Goal: Use online tool/utility: Use online tool/utility

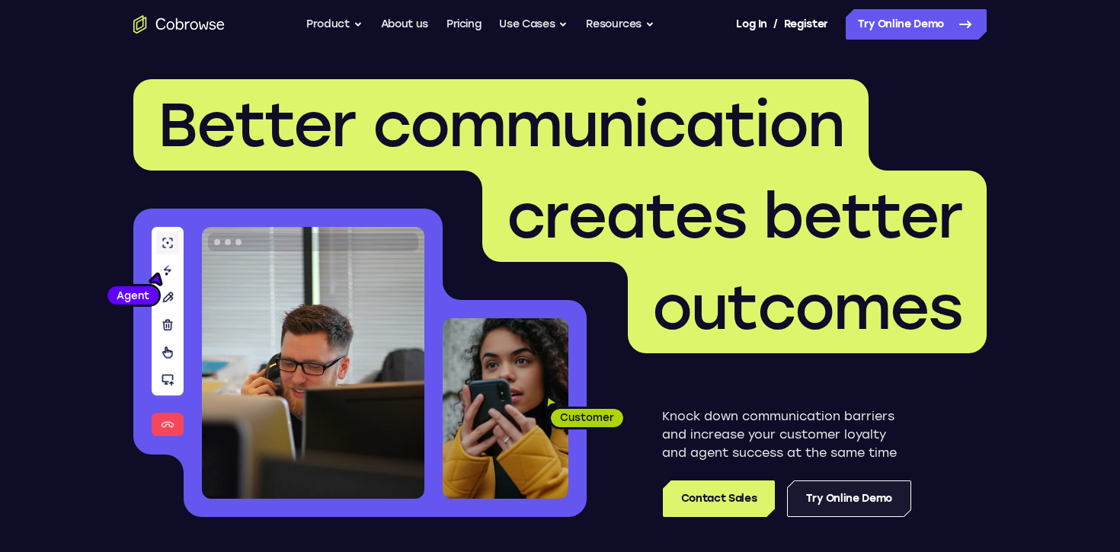
click at [858, 505] on link "Try Online Demo" at bounding box center [849, 499] width 124 height 37
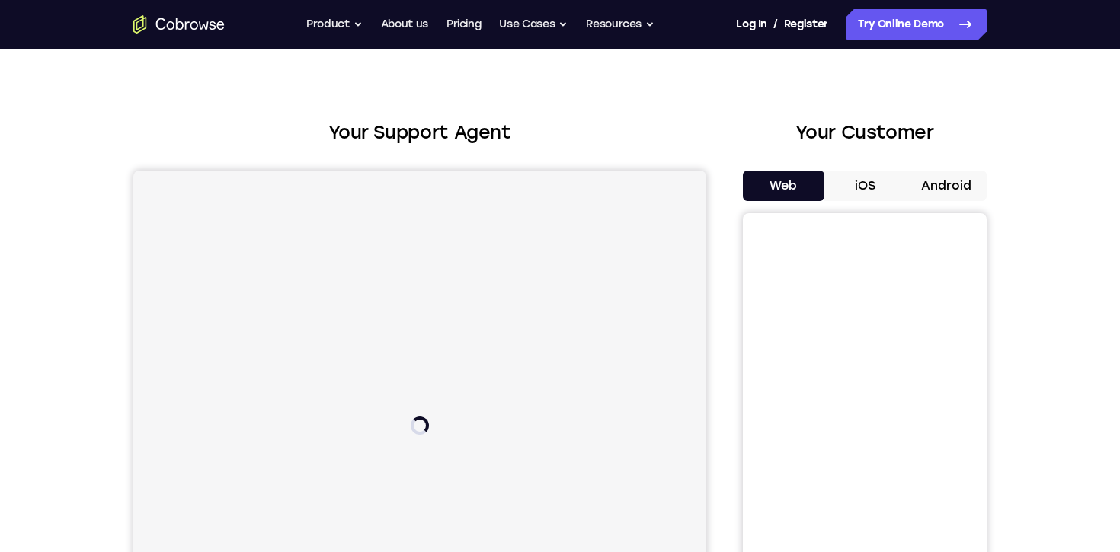
scroll to position [30, 0]
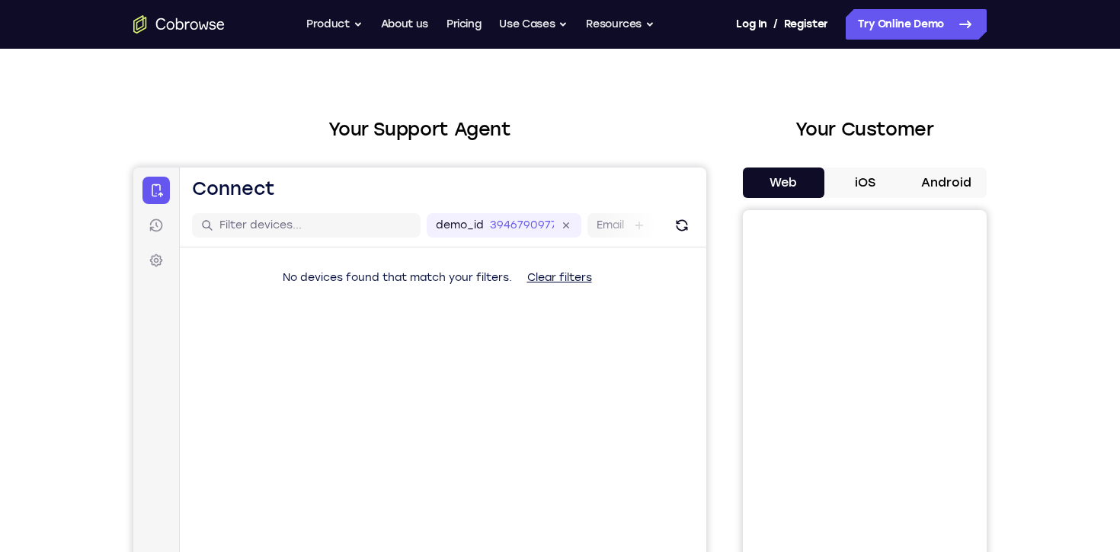
click at [975, 179] on button "Android" at bounding box center [946, 183] width 82 height 30
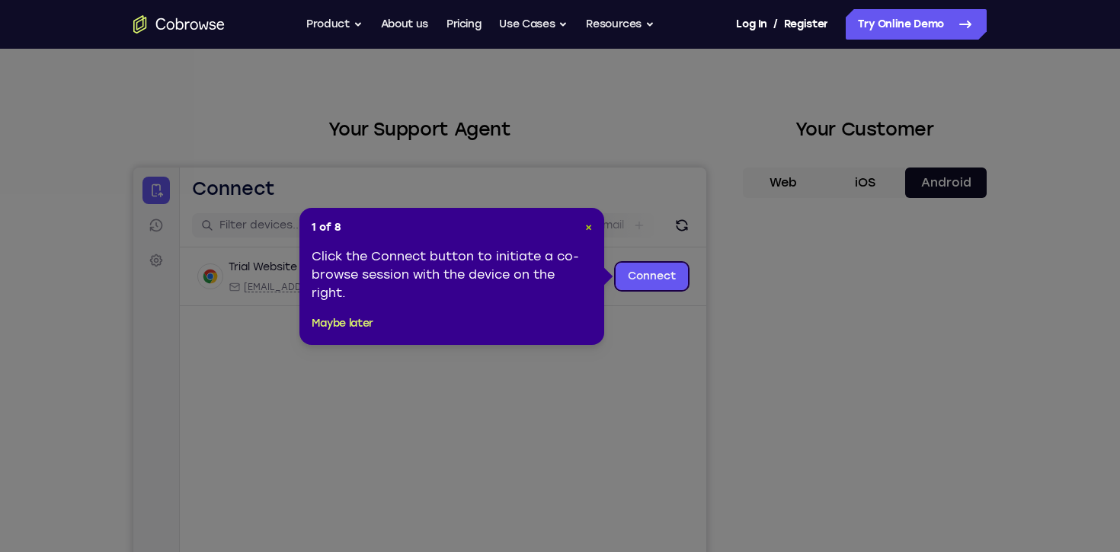
click at [585, 226] on span "×" at bounding box center [588, 227] width 7 height 13
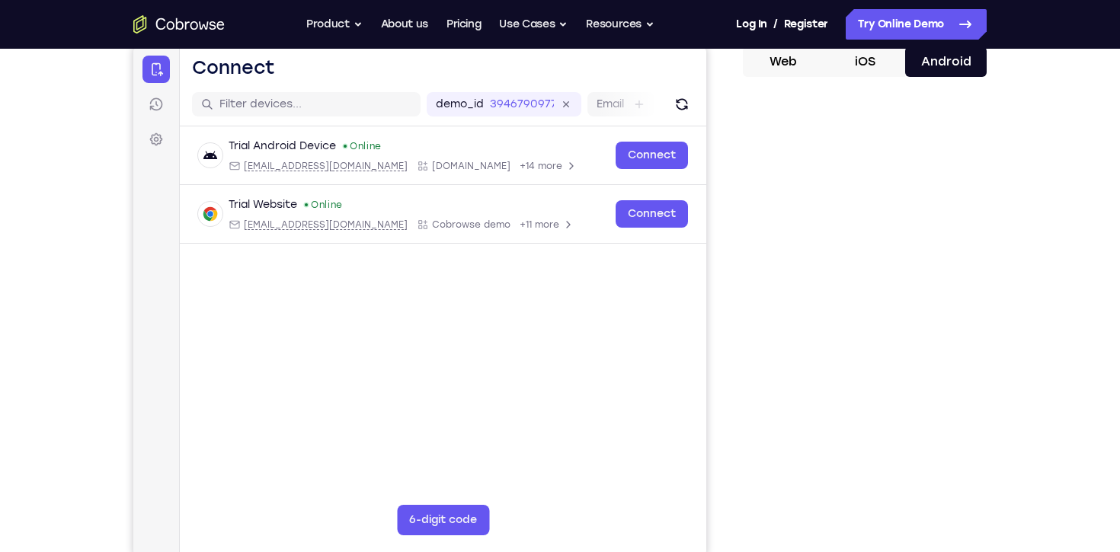
scroll to position [152, 0]
